Goal: Find specific page/section: Find specific page/section

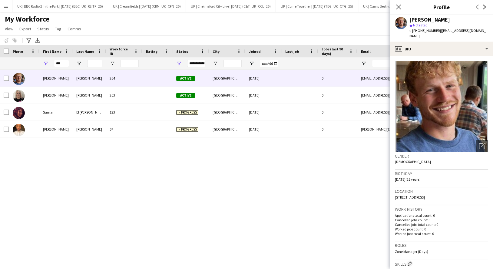
scroll to position [0, 189]
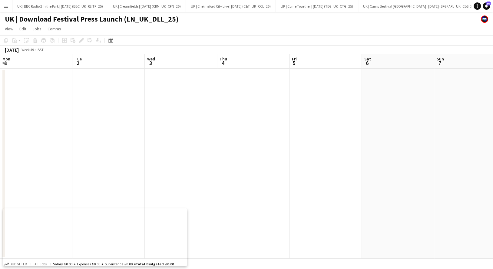
scroll to position [0, 178]
click at [6, 5] on app-icon "Menu" at bounding box center [6, 6] width 5 height 5
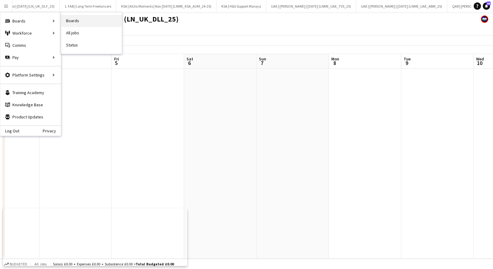
click at [74, 22] on link "Boards" at bounding box center [91, 21] width 61 height 12
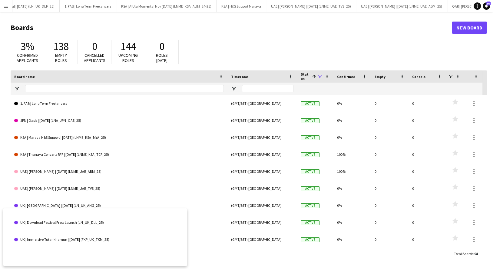
click at [322, 76] on span at bounding box center [319, 76] width 5 height 5
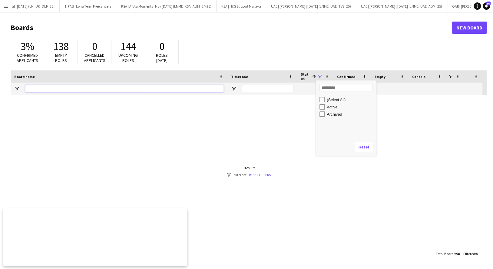
click at [196, 88] on input "Board name Filter Input" at bounding box center [124, 88] width 199 height 7
type input "**********"
click at [319, 75] on span at bounding box center [319, 76] width 5 height 5
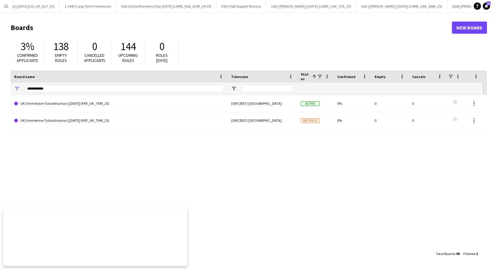
click at [235, 151] on div "UK | Immersive Tutankhamun | Oct 25 (FKP_UK_TKM_25) (GMT/BST) London Active 0% …" at bounding box center [249, 171] width 477 height 152
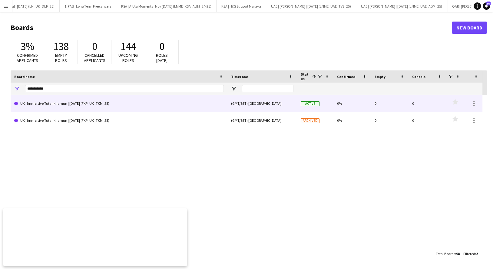
click at [117, 103] on link "UK | Immersive Tutankhamun | Oct 25 (FKP_UK_TKM_25)" at bounding box center [119, 103] width 210 height 17
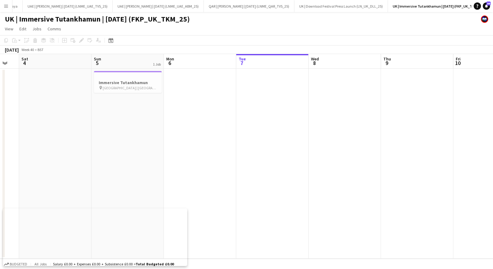
scroll to position [0, 124]
click at [122, 85] on h3 "Immersive Tutankhamun" at bounding box center [129, 82] width 68 height 5
